Goal: Book appointment/travel/reservation

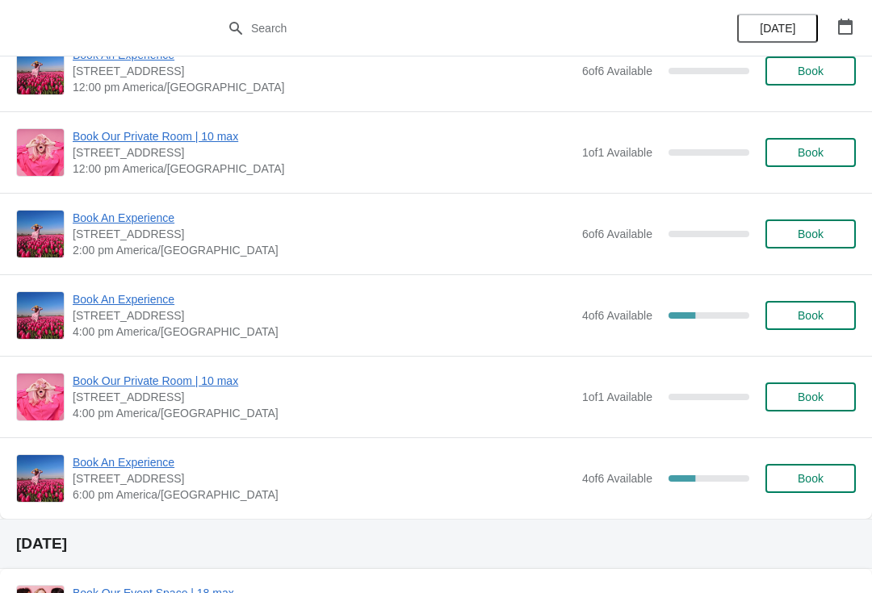
scroll to position [821, 0]
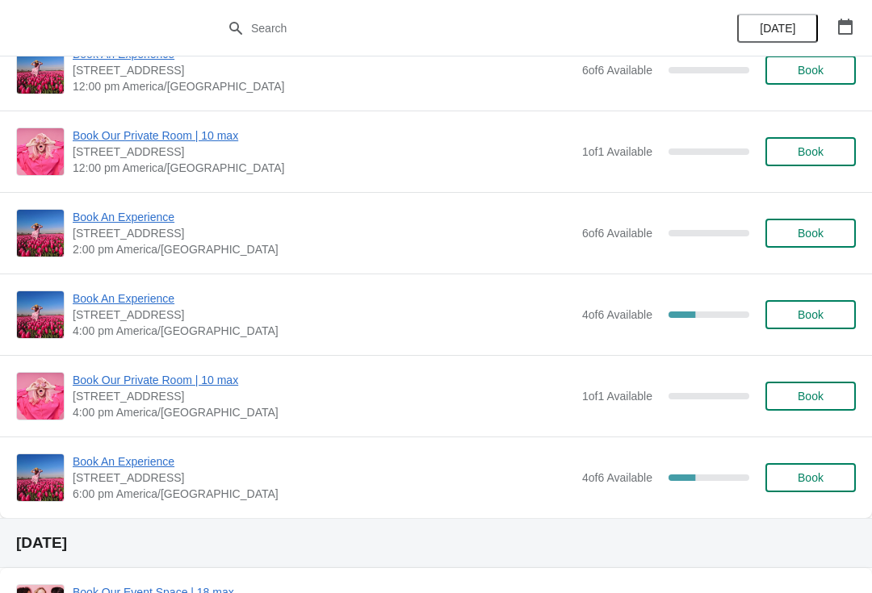
click at [143, 295] on span "Book An Experience" at bounding box center [323, 299] width 501 height 16
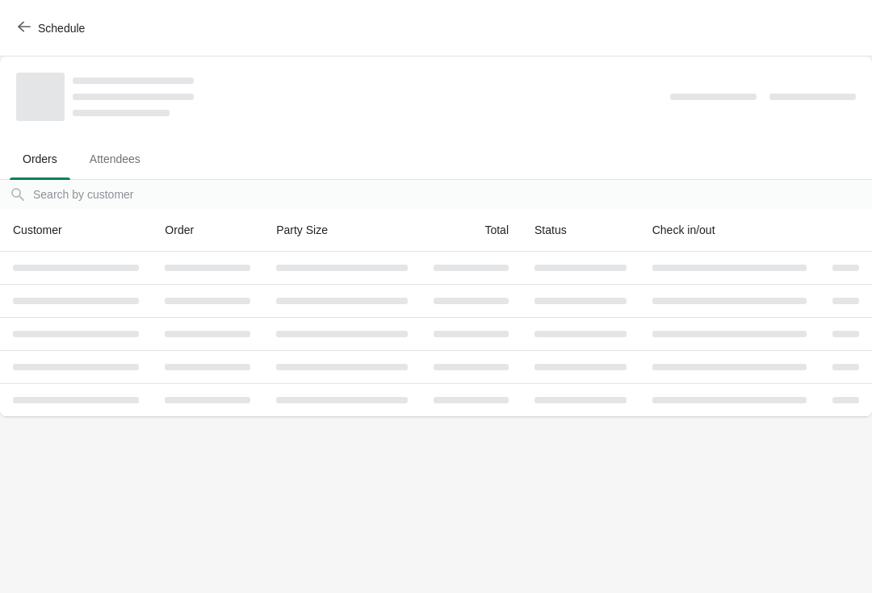
scroll to position [0, 0]
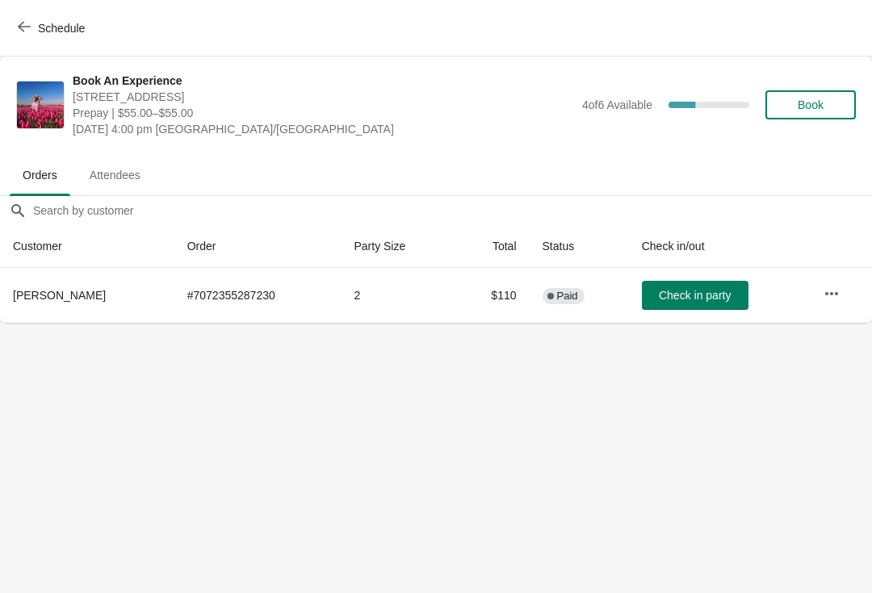
click at [837, 287] on icon "button" at bounding box center [831, 294] width 16 height 16
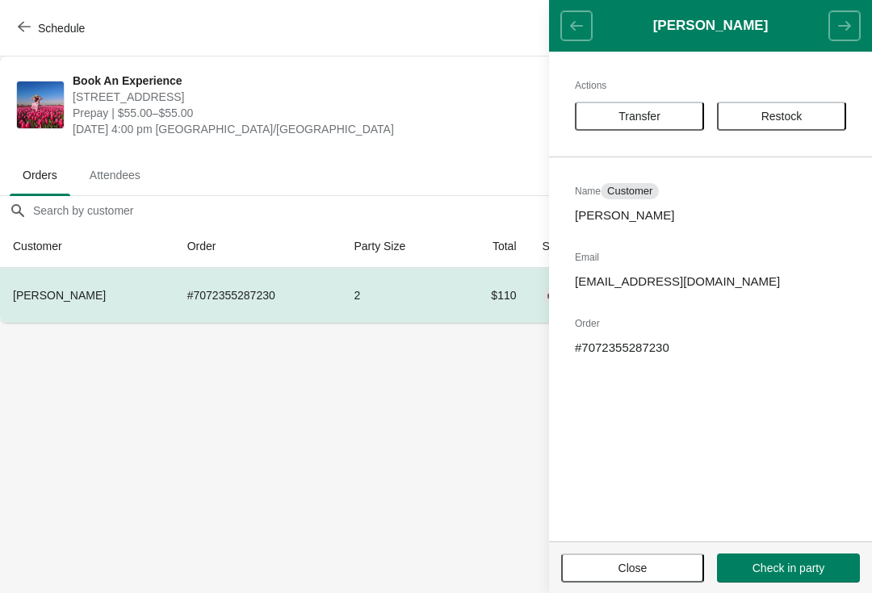
click at [667, 115] on span "Transfer" at bounding box center [639, 116] width 100 height 13
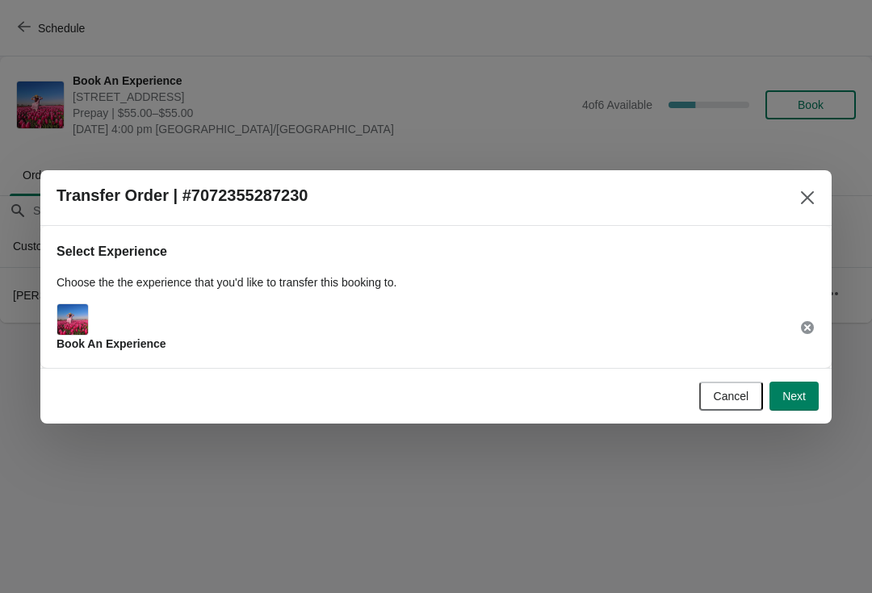
click at [787, 410] on button "Next" at bounding box center [793, 396] width 49 height 29
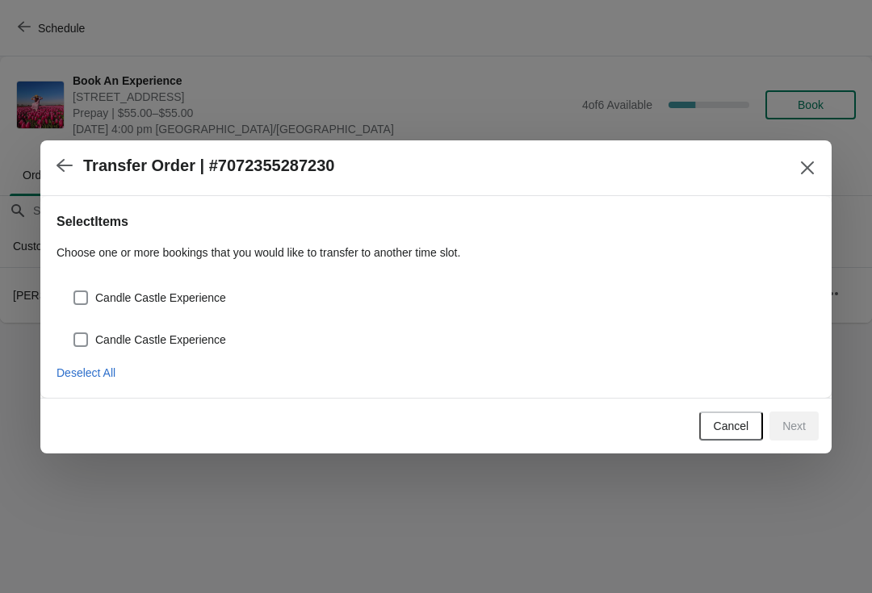
click at [124, 295] on span "Candle Castle Experience" at bounding box center [160, 298] width 131 height 16
click at [74, 291] on input "Candle Castle Experience" at bounding box center [73, 291] width 1 height 1
checkbox input "true"
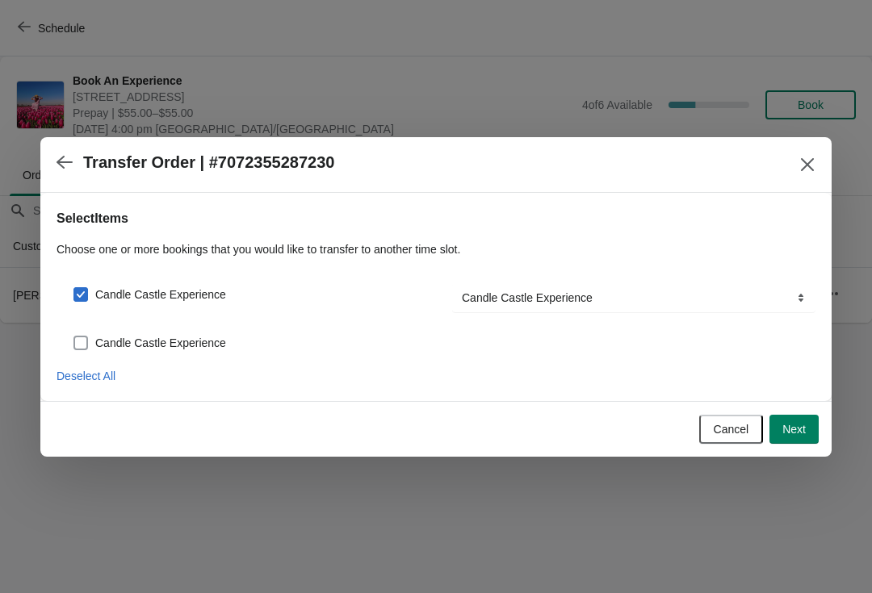
click at [136, 332] on label "Candle Castle Experience" at bounding box center [149, 343] width 153 height 23
click at [74, 336] on input "Candle Castle Experience" at bounding box center [73, 336] width 1 height 1
checkbox input "true"
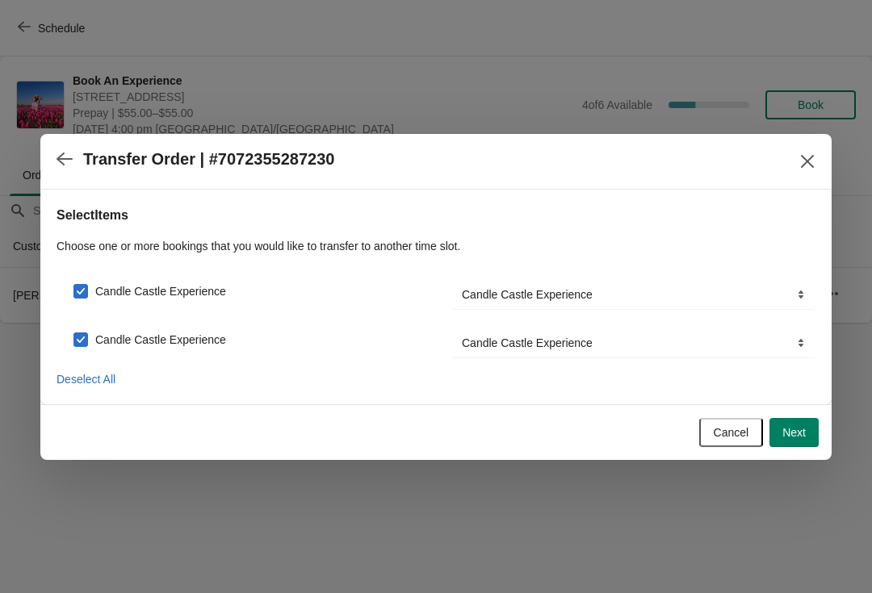
click at [799, 429] on span "Next" at bounding box center [793, 432] width 23 height 13
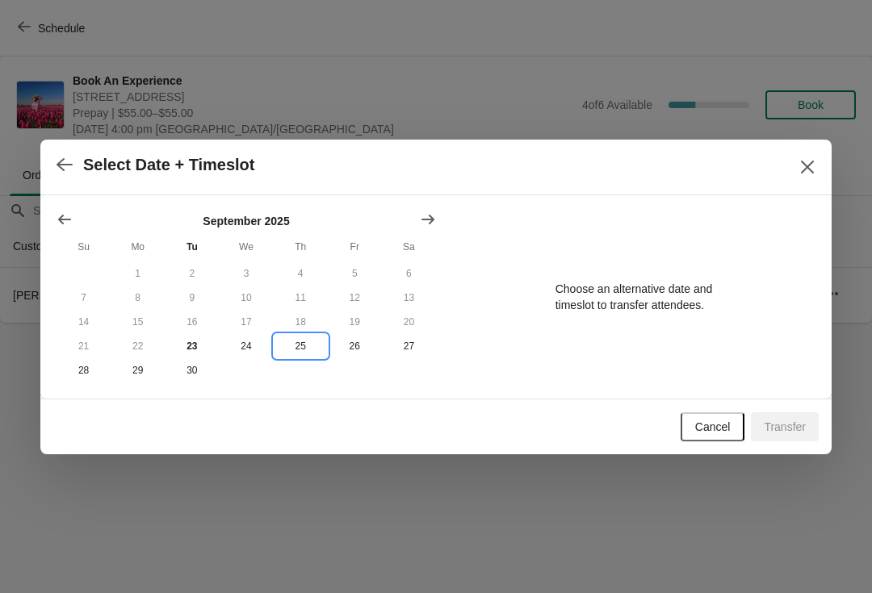
click at [309, 335] on button "25" at bounding box center [301, 346] width 54 height 24
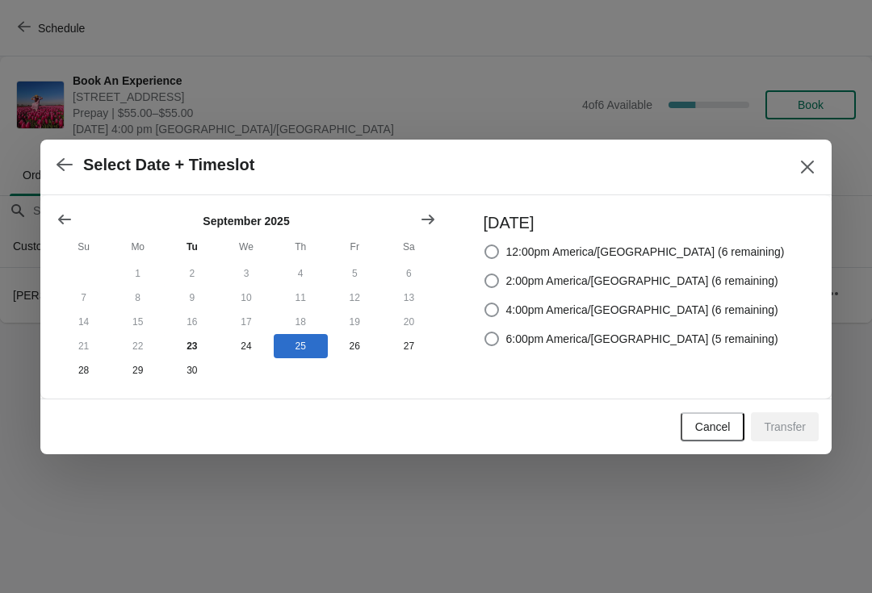
click at [438, 211] on button "Show next month, October 2025" at bounding box center [427, 219] width 29 height 29
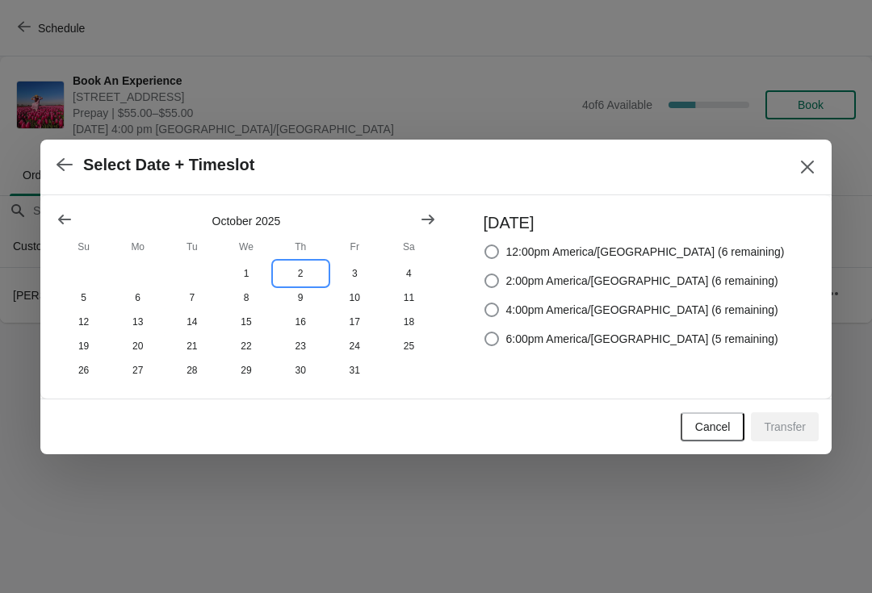
click at [298, 273] on button "2" at bounding box center [301, 273] width 54 height 24
click at [533, 334] on label "6:00pm America/[GEOGRAPHIC_DATA] (0 remaining)" at bounding box center [630, 339] width 295 height 23
click at [485, 333] on input "6:00pm America/[GEOGRAPHIC_DATA] (0 remaining)" at bounding box center [484, 332] width 1 height 1
radio input "true"
click at [540, 299] on label "4:00pm America/[GEOGRAPHIC_DATA] (6 remaining)" at bounding box center [630, 310] width 295 height 23
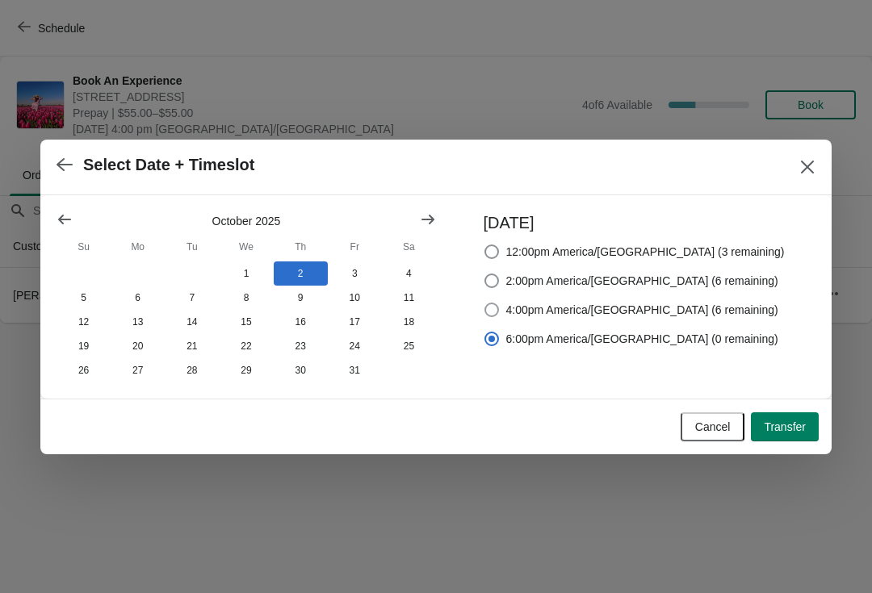
click at [485, 303] on input "4:00pm America/[GEOGRAPHIC_DATA] (6 remaining)" at bounding box center [484, 303] width 1 height 1
radio input "true"
click at [793, 417] on button "Transfer" at bounding box center [785, 426] width 68 height 29
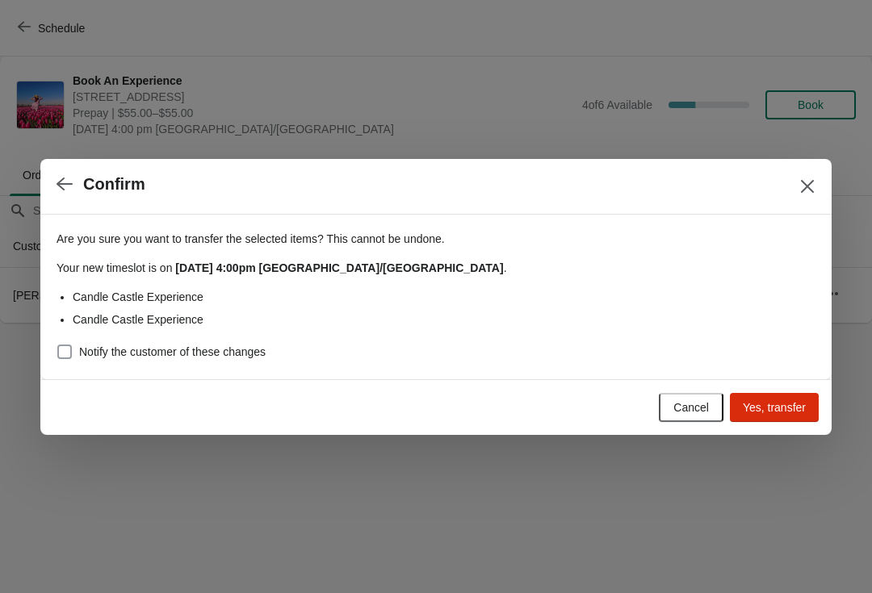
click at [65, 357] on span at bounding box center [64, 352] width 15 height 15
click at [58, 345] on input "Notify the customer of these changes" at bounding box center [57, 345] width 1 height 1
checkbox input "true"
click at [780, 404] on span "Yes, transfer" at bounding box center [774, 407] width 63 height 13
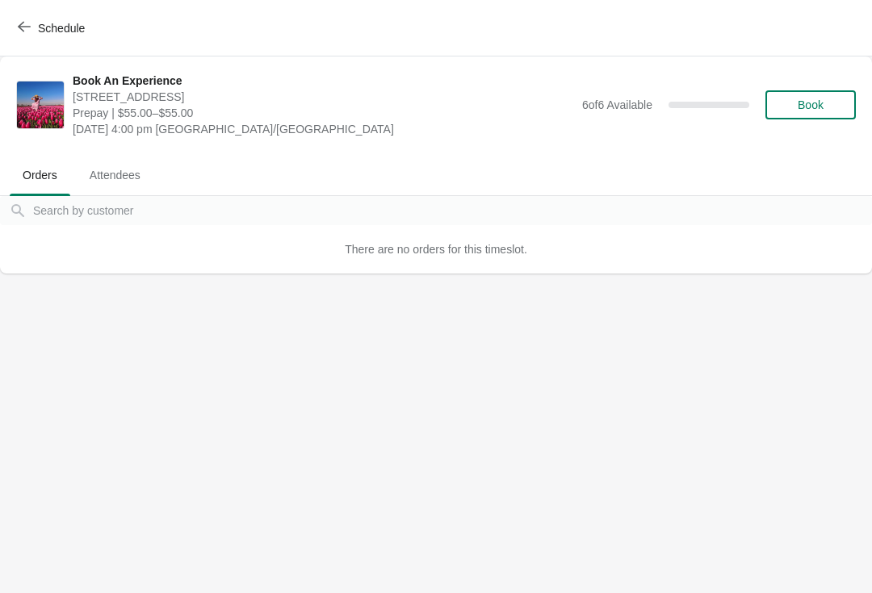
click at [9, 29] on button "Schedule" at bounding box center [53, 28] width 90 height 29
